Goal: Navigation & Orientation: Find specific page/section

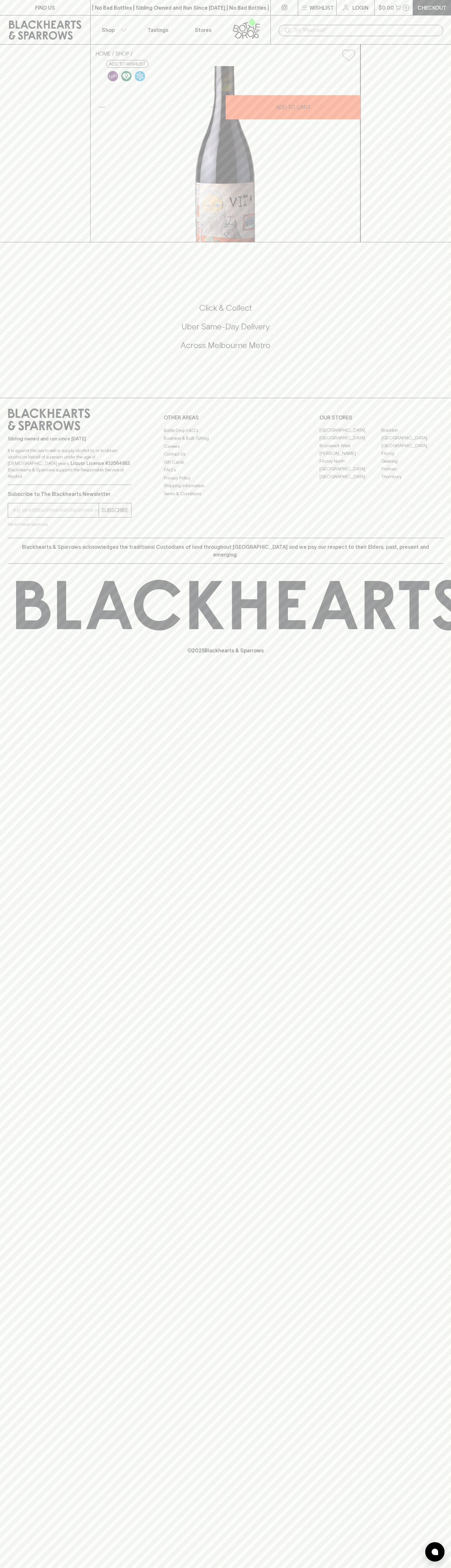
click at [124, 2] on div "| No Bad Bottles | Sibling Owned and Run Since 2006 | No Bad Bottles | Sibling …" at bounding box center [180, 8] width 180 height 15
click at [432, 537] on div "Sibling owned and run since 2006 It is against the law to sell or supply alcoho…" at bounding box center [226, 467] width 451 height 140
click at [168, 1568] on html "FIND US | No Bad Bottles | Sibling Owned and Run Since 2006 | No Bad Bottles | …" at bounding box center [226, 784] width 451 height 1568
click at [15, 242] on div "HOME SHOP Blood Moon Schioppettino Sangiovese Nero Blend 2024 $39.00 Add to wis…" at bounding box center [226, 143] width 451 height 198
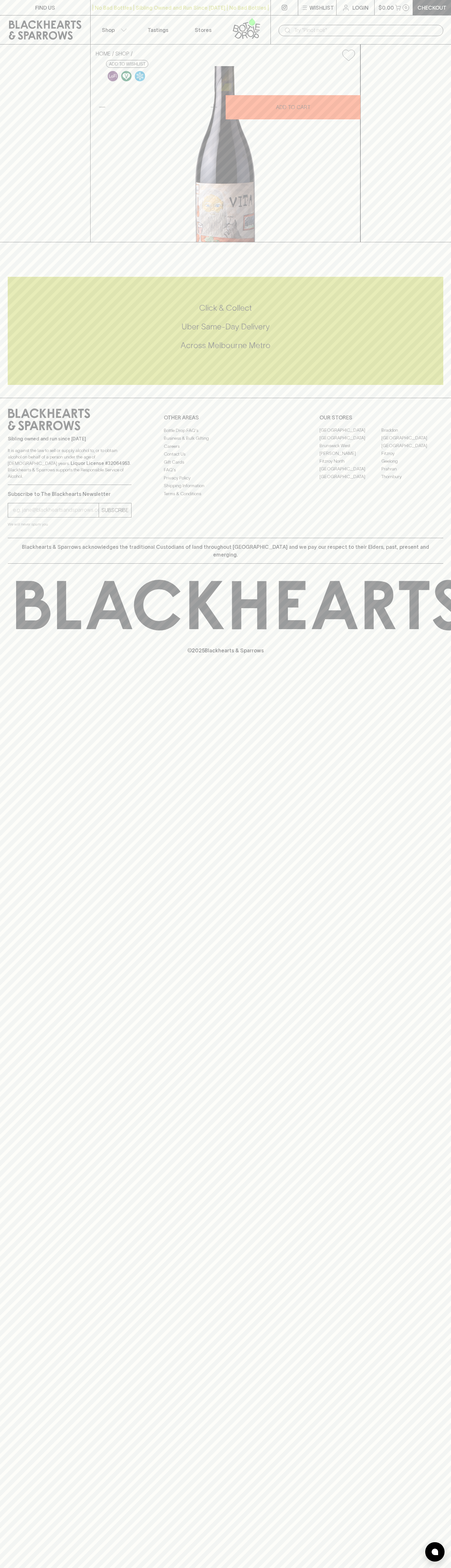
click at [350, 434] on link "[GEOGRAPHIC_DATA]" at bounding box center [350, 430] width 62 height 8
